Goal: Information Seeking & Learning: Stay updated

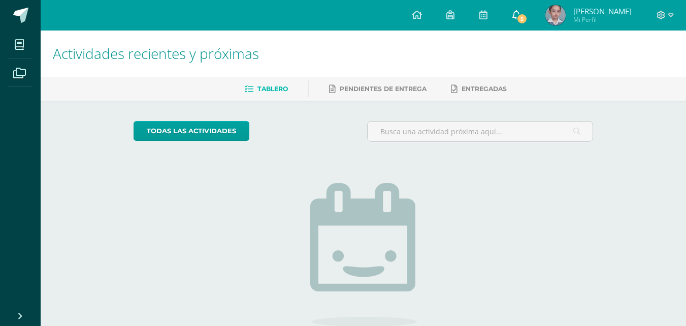
click at [521, 16] on icon at bounding box center [517, 14] width 8 height 9
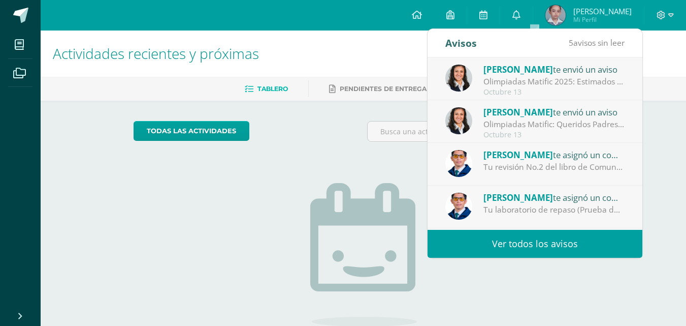
click at [557, 237] on link "Ver todos los avisos" at bounding box center [535, 244] width 215 height 28
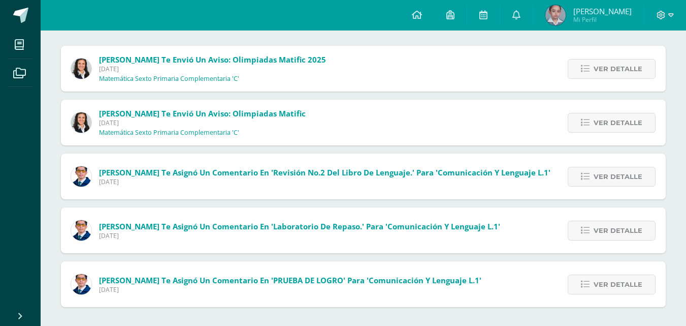
scroll to position [112, 0]
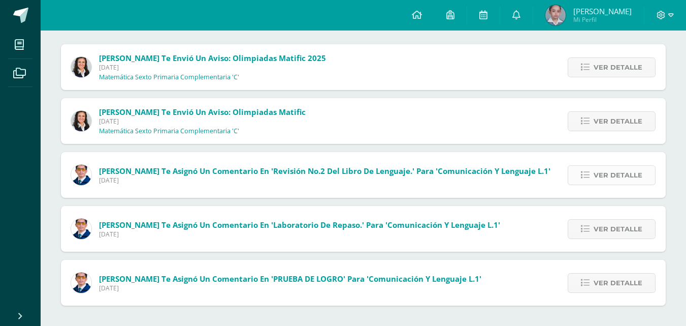
click at [625, 172] on span "Ver detalle" at bounding box center [618, 175] width 49 height 19
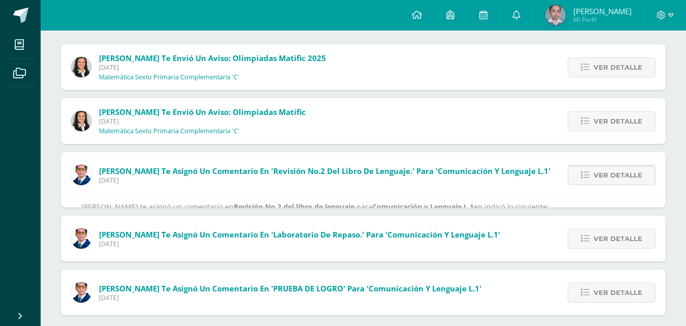
click at [625, 172] on span "Ver detalle" at bounding box center [618, 175] width 49 height 19
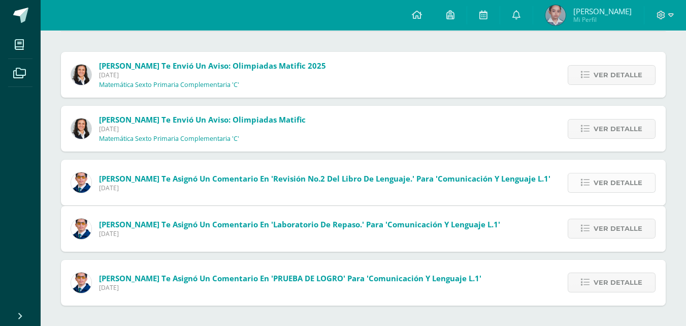
scroll to position [58, 0]
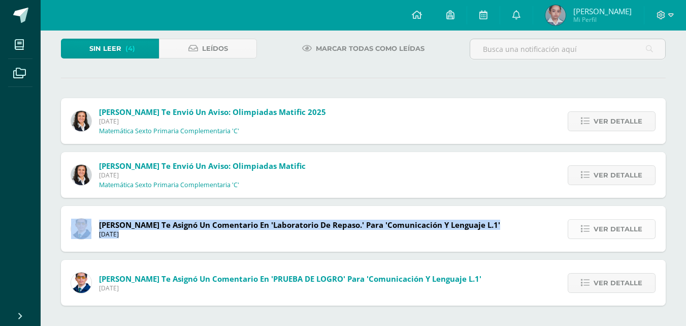
drag, startPoint x: 631, startPoint y: 188, endPoint x: 629, endPoint y: 223, distance: 35.1
click at [629, 223] on div "Brenda Pérez te envió un aviso: Olimpiadas Matific 2025 Lunes 13 de Octubre de …" at bounding box center [363, 201] width 605 height 207
click at [637, 276] on span "Ver detalle" at bounding box center [618, 282] width 49 height 19
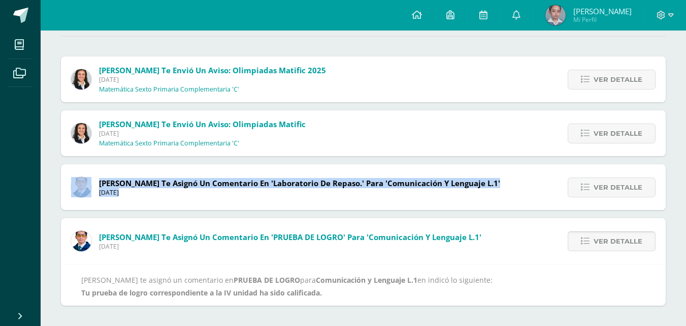
scroll to position [105, 0]
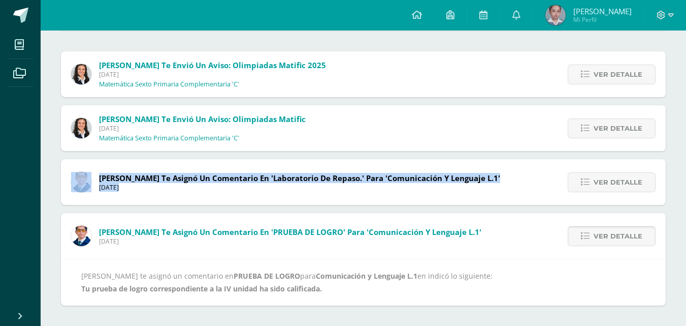
click at [637, 276] on div "Alejandro Zavala te asignó un comentario en PRUEBA DE LOGRO para Comunicación y…" at bounding box center [363, 281] width 564 height 25
click at [633, 242] on span "Ver detalle" at bounding box center [618, 236] width 49 height 19
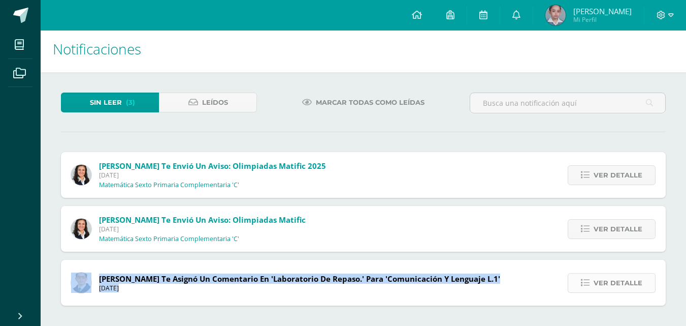
click at [617, 282] on span "Ver detalle" at bounding box center [618, 282] width 49 height 19
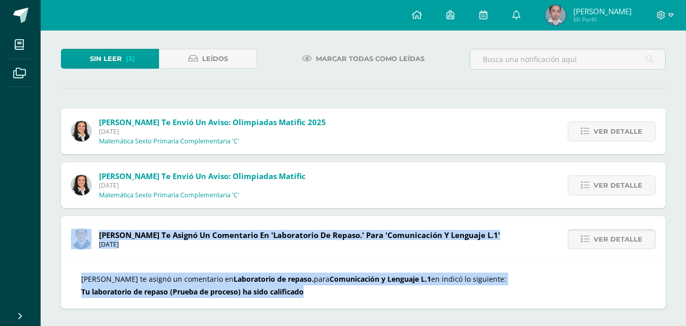
scroll to position [51, 0]
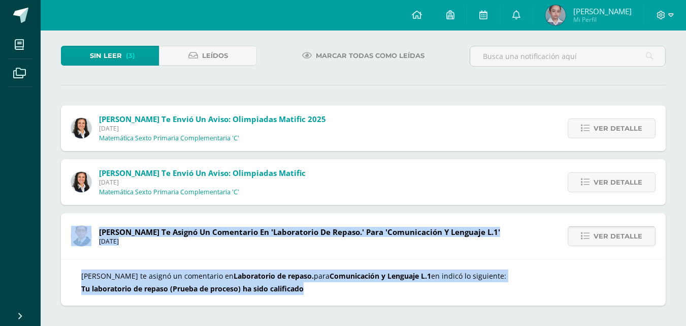
click at [617, 282] on div "Alejandro Zavala te asignó un comentario en Laboratorio de repaso. para Comunic…" at bounding box center [363, 281] width 564 height 25
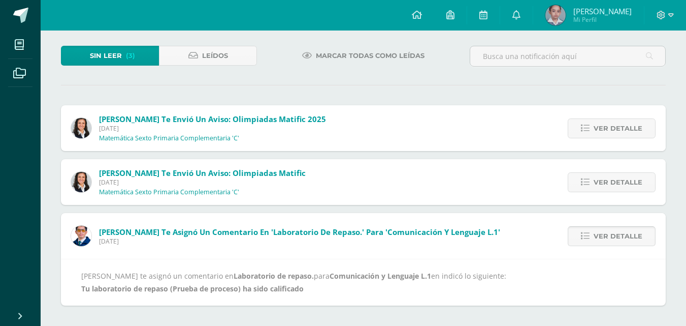
click at [617, 230] on span "Ver detalle" at bounding box center [618, 236] width 49 height 19
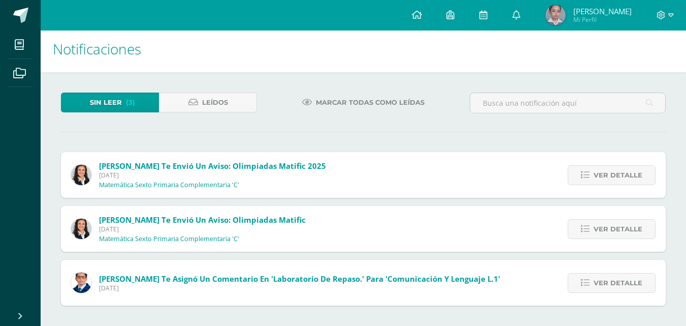
scroll to position [0, 0]
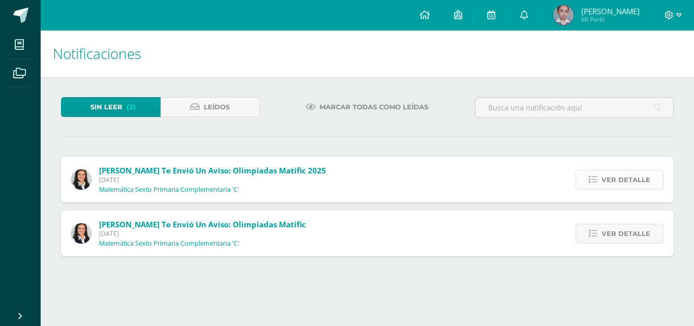
click at [616, 181] on span "Ver detalle" at bounding box center [625, 179] width 49 height 19
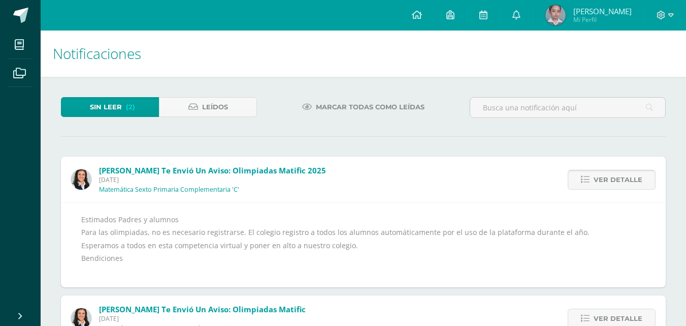
click at [632, 177] on span "Ver detalle" at bounding box center [618, 179] width 49 height 19
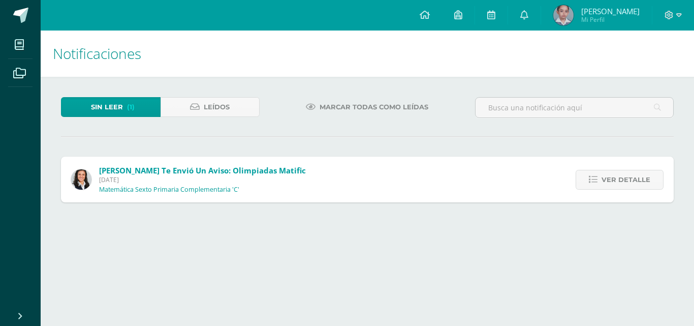
click at [632, 177] on span "Ver detalle" at bounding box center [625, 179] width 49 height 19
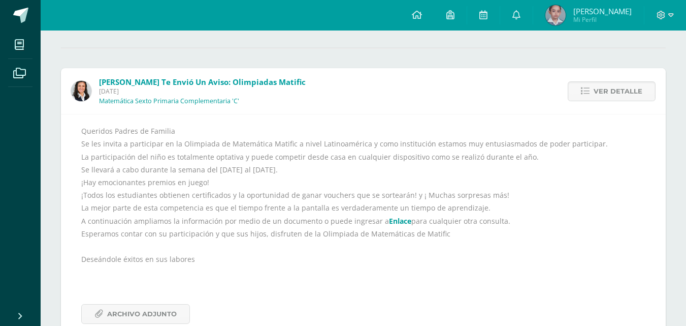
scroll to position [117, 0]
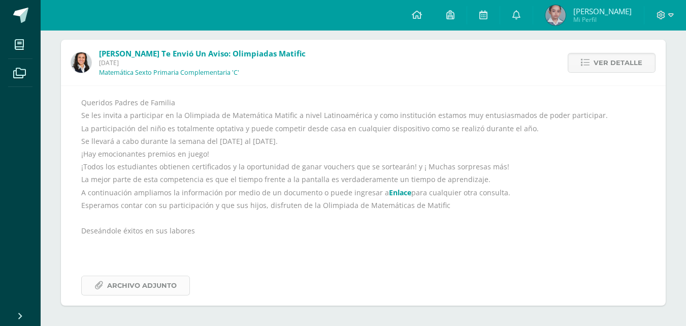
click at [124, 280] on span "Archivo Adjunto" at bounding box center [142, 285] width 70 height 19
click at [601, 64] on span "Ver detalle" at bounding box center [618, 62] width 49 height 19
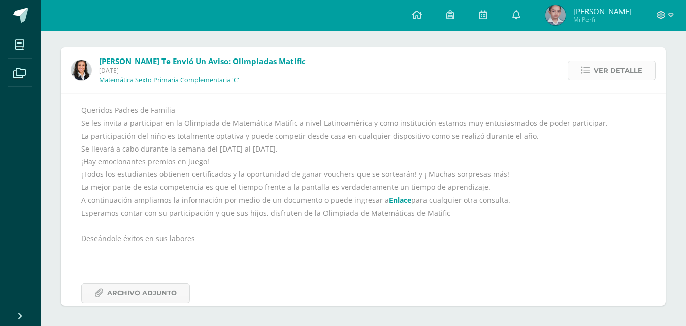
scroll to position [0, 0]
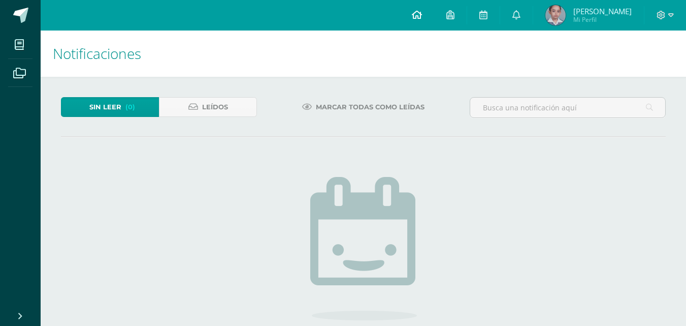
click at [434, 27] on link at bounding box center [417, 15] width 35 height 30
